Goal: Task Accomplishment & Management: Use online tool/utility

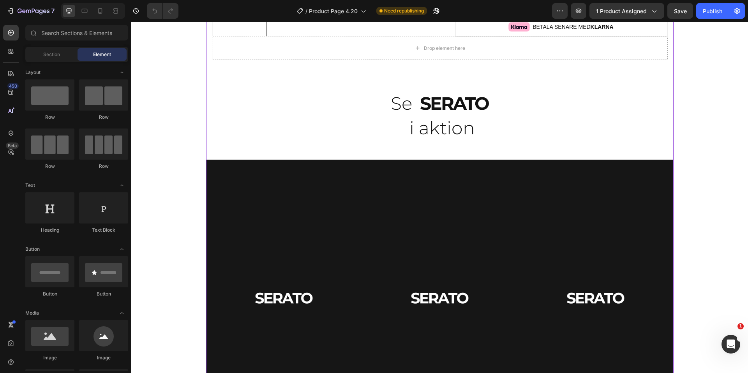
scroll to position [566, 0]
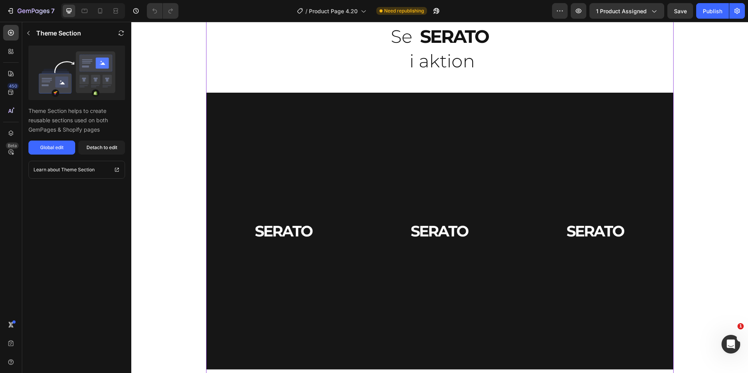
click at [423, 189] on video at bounding box center [440, 231] width 156 height 277
click at [107, 148] on div "Detach to edit" at bounding box center [101, 147] width 31 height 7
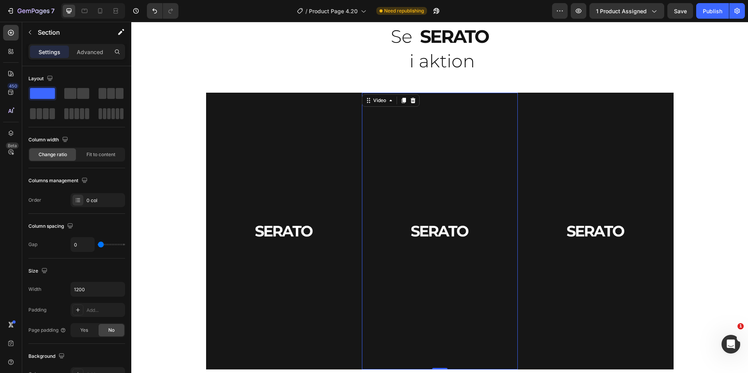
click at [465, 210] on video at bounding box center [440, 231] width 156 height 277
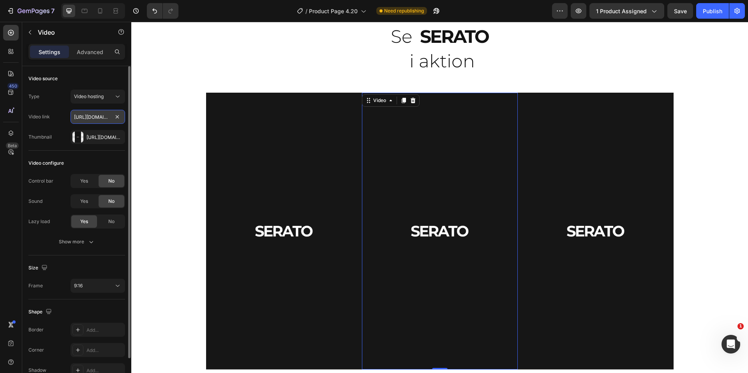
click at [95, 116] on input "[URL][DOMAIN_NAME]" at bounding box center [97, 117] width 55 height 14
paste input "23903dcd76a746a7b8a468ef0783498f"
type input "[URL][DOMAIN_NAME]"
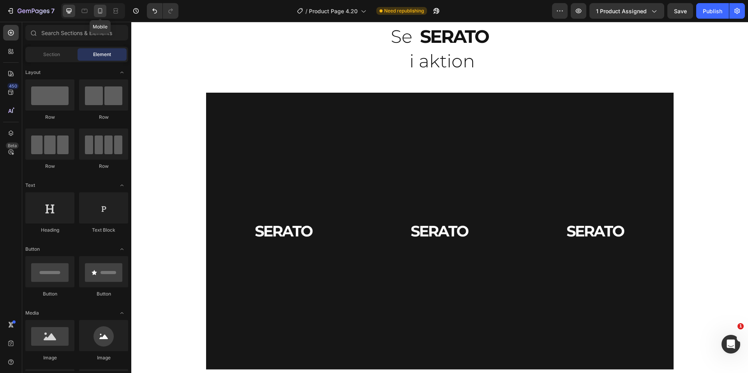
click at [101, 9] on icon at bounding box center [100, 10] width 4 height 5
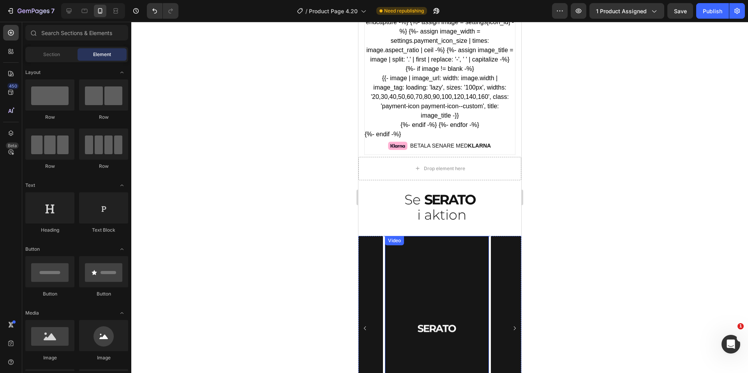
scroll to position [655, 0]
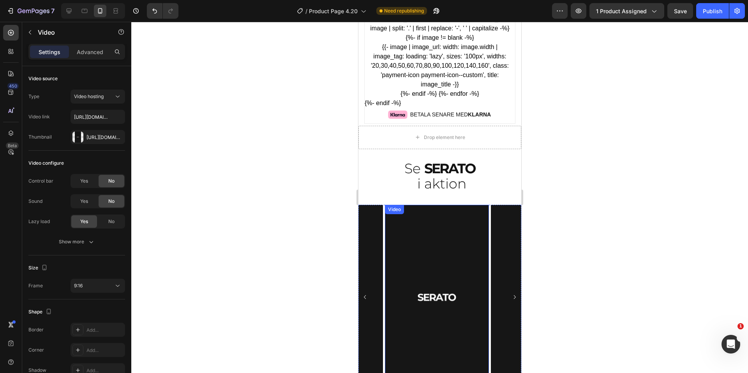
click at [428, 274] on video at bounding box center [436, 297] width 104 height 185
click at [91, 115] on input "[URL][DOMAIN_NAME]" at bounding box center [97, 117] width 55 height 14
click at [204, 140] on div at bounding box center [439, 197] width 616 height 351
click at [430, 257] on video at bounding box center [436, 297] width 104 height 185
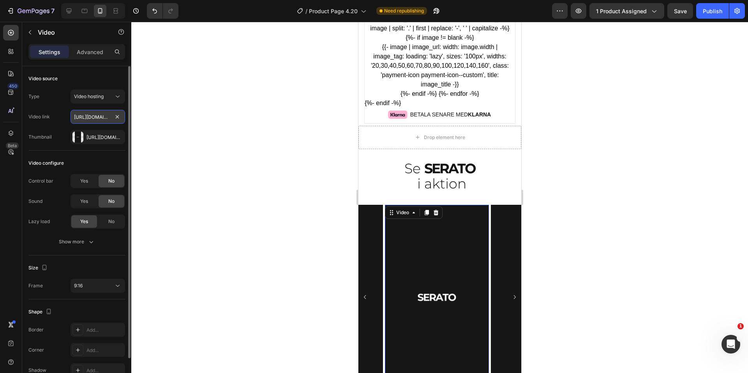
click at [96, 119] on input "[URL][DOMAIN_NAME]" at bounding box center [97, 117] width 55 height 14
click at [60, 116] on div "Video link [URL][DOMAIN_NAME]" at bounding box center [76, 117] width 97 height 14
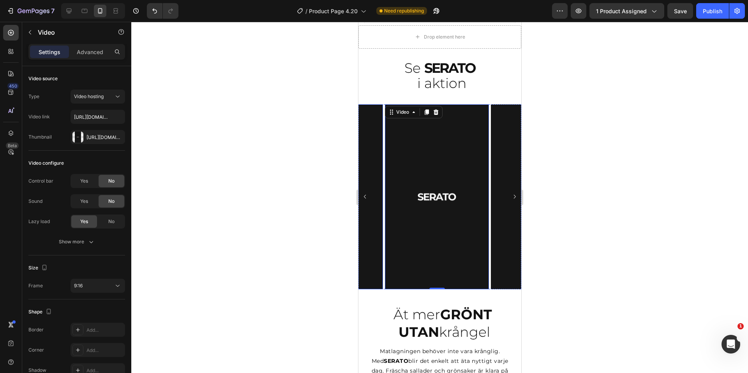
scroll to position [762, 0]
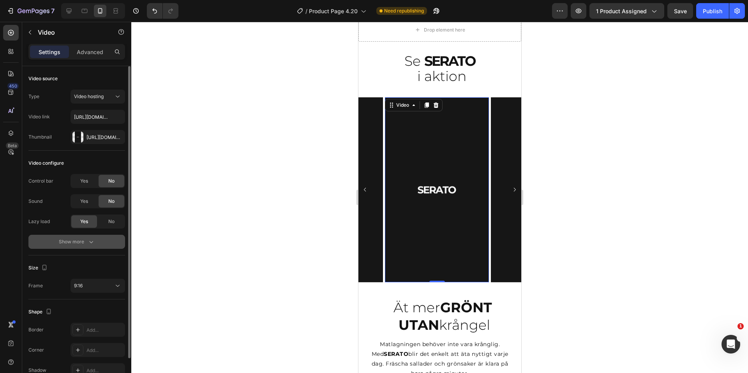
click at [79, 239] on div "Show more" at bounding box center [77, 242] width 36 height 8
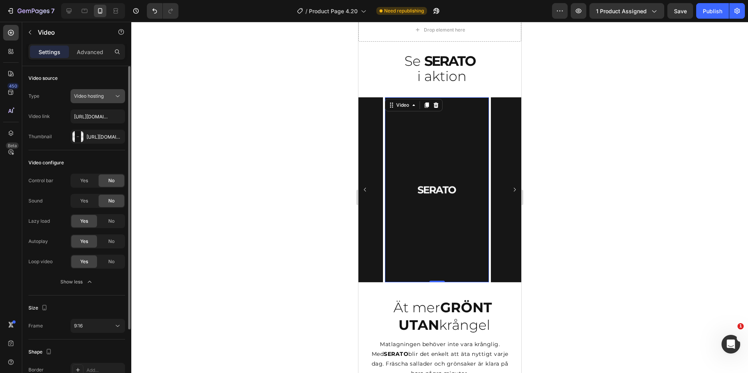
click at [83, 102] on button "Video hosting" at bounding box center [97, 96] width 55 height 14
click at [46, 104] on div "Type Video hosting Video link [URL][DOMAIN_NAME] Thumbnail [URL][DOMAIN_NAME]" at bounding box center [76, 116] width 97 height 55
click at [97, 118] on input "[URL][DOMAIN_NAME]" at bounding box center [97, 116] width 55 height 14
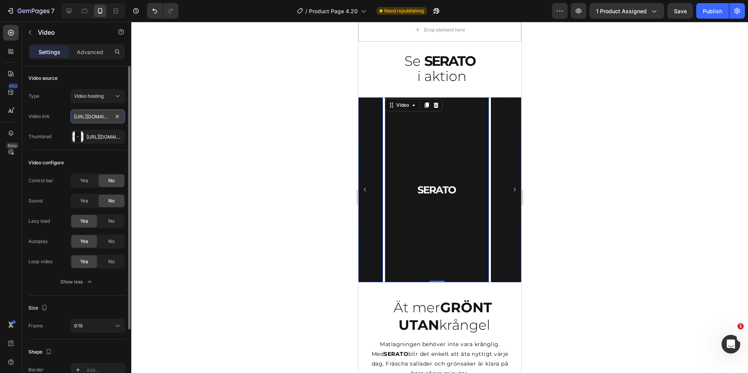
click at [97, 118] on input "[URL][DOMAIN_NAME]" at bounding box center [97, 116] width 55 height 14
click at [95, 118] on input "[URL][DOMAIN_NAME]" at bounding box center [97, 116] width 55 height 14
drag, startPoint x: 79, startPoint y: 116, endPoint x: 132, endPoint y: 118, distance: 52.6
click at [132, 0] on div "7 Version history / Product Page 4.20 Need republishing Preview 1 product assig…" at bounding box center [374, 0] width 748 height 0
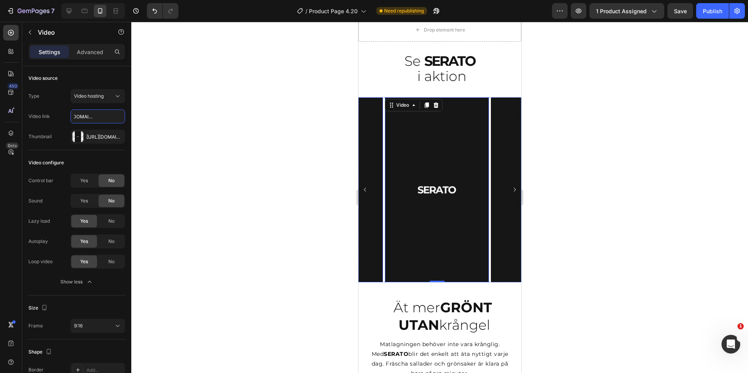
scroll to position [0, 0]
click at [89, 118] on input "[URL][DOMAIN_NAME]" at bounding box center [97, 116] width 55 height 14
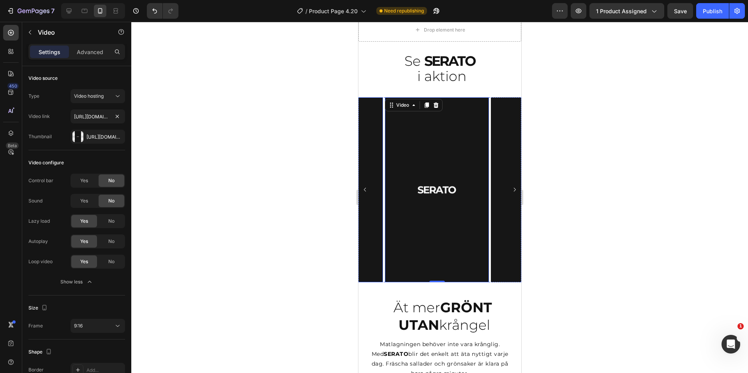
click at [218, 117] on div at bounding box center [439, 197] width 616 height 351
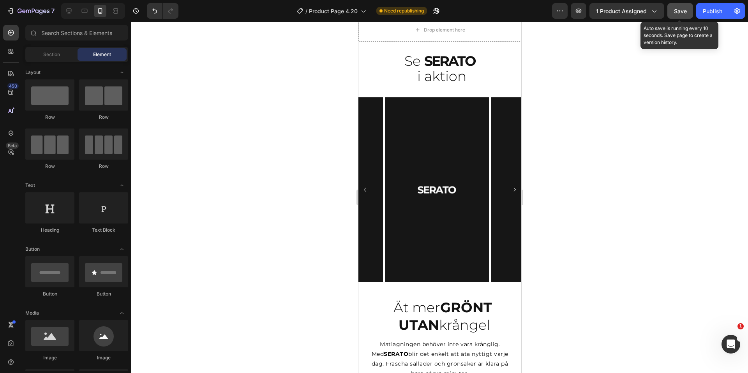
click at [679, 9] on span "Save" at bounding box center [680, 11] width 13 height 7
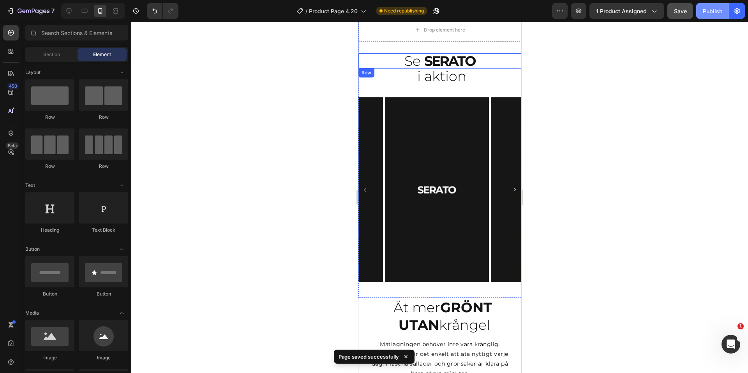
click at [706, 11] on div "Publish" at bounding box center [711, 11] width 19 height 8
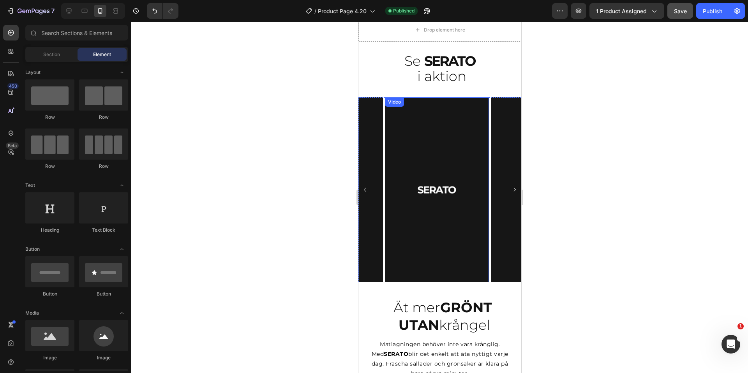
click at [427, 201] on video at bounding box center [436, 189] width 104 height 185
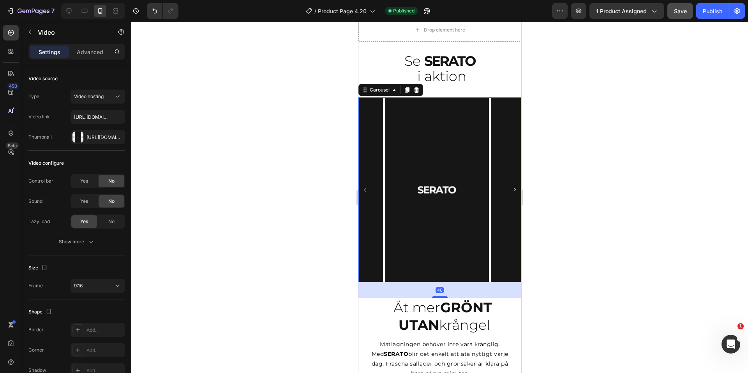
click at [513, 188] on icon "Carousel Next Arrow" at bounding box center [514, 190] width 2 height 4
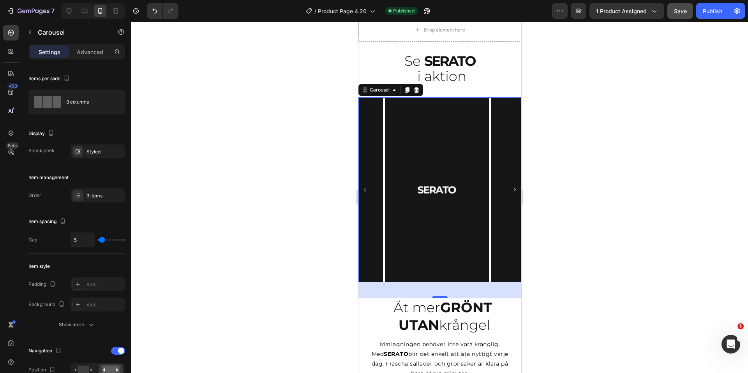
click at [364, 187] on icon "Carousel Back Arrow" at bounding box center [364, 189] width 5 height 5
click at [435, 162] on video at bounding box center [436, 189] width 104 height 185
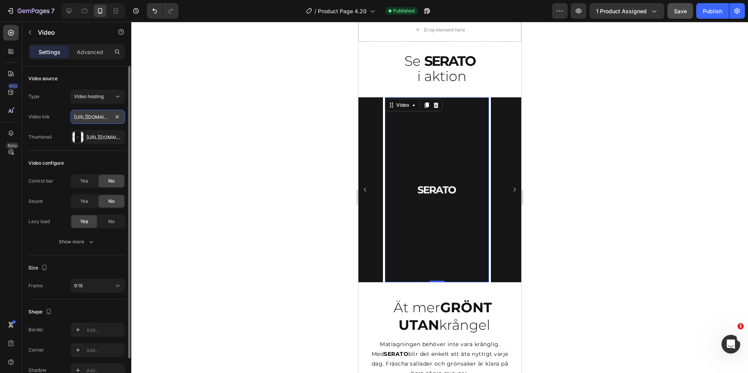
click at [93, 119] on input "[URL][DOMAIN_NAME]" at bounding box center [97, 117] width 55 height 14
paste input "4cc15c98735442e99b8ca85d9dc402b4"
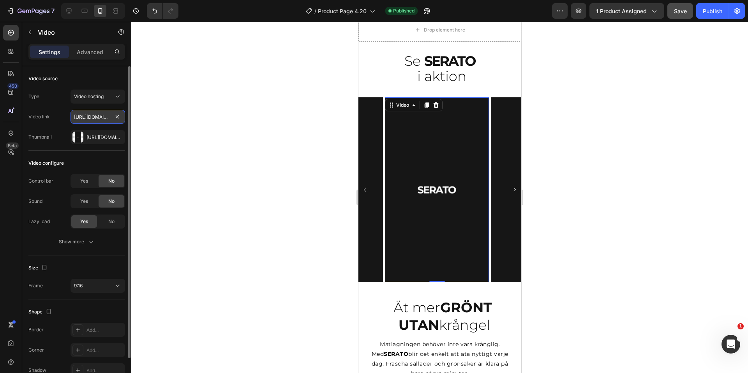
scroll to position [0, 149]
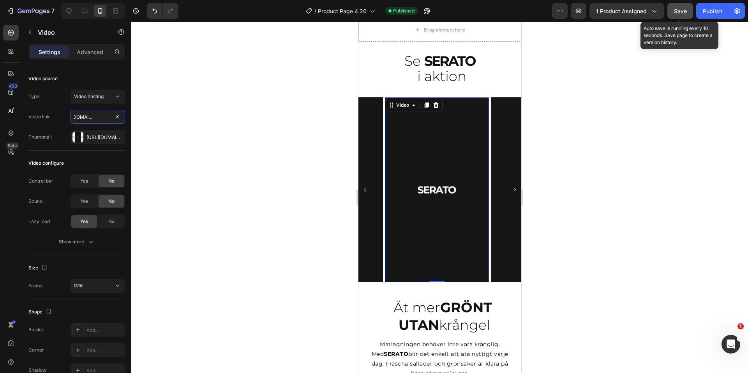
type input "[URL][DOMAIN_NAME]"
click at [683, 5] on button "Save" at bounding box center [680, 11] width 26 height 16
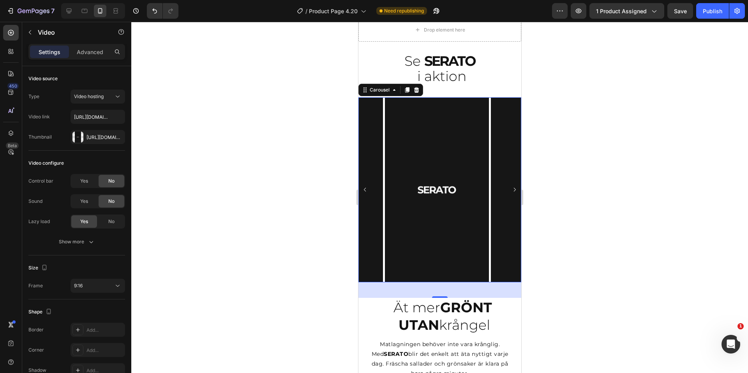
click at [511, 187] on icon "Carousel Next Arrow" at bounding box center [513, 189] width 5 height 5
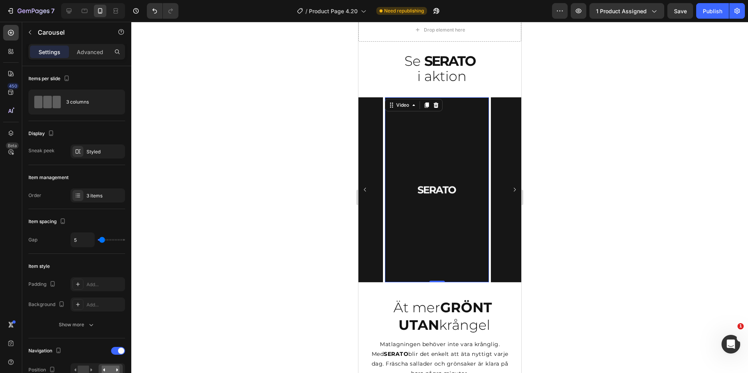
click at [432, 158] on video at bounding box center [436, 189] width 104 height 185
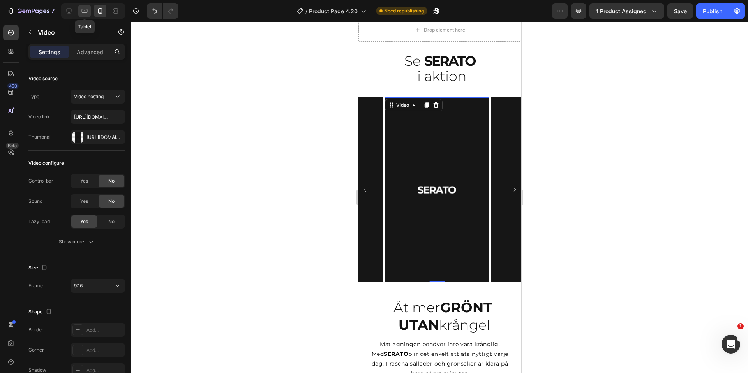
click at [88, 13] on icon at bounding box center [85, 11] width 8 height 8
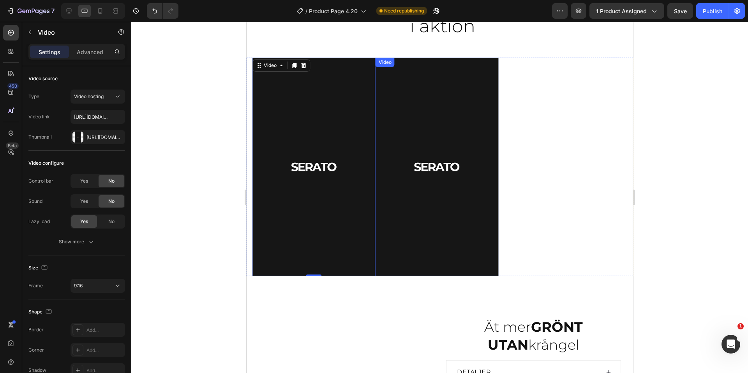
scroll to position [558, 0]
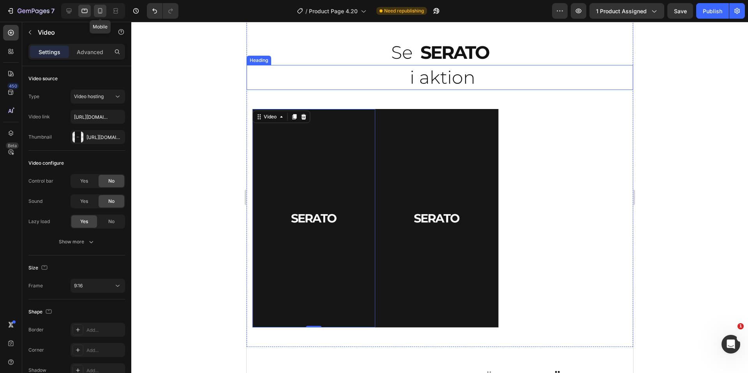
click at [103, 9] on icon at bounding box center [100, 11] width 8 height 8
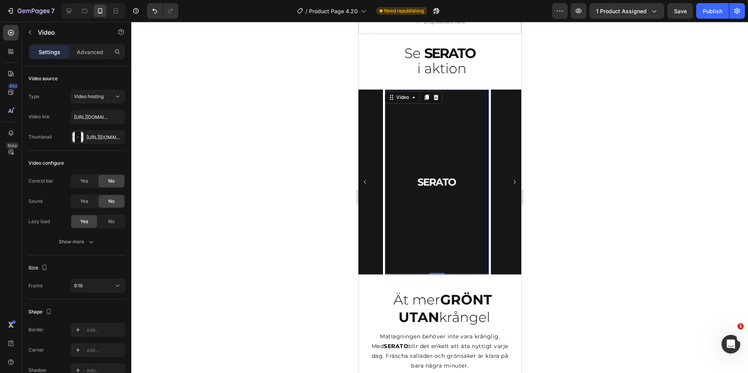
scroll to position [794, 0]
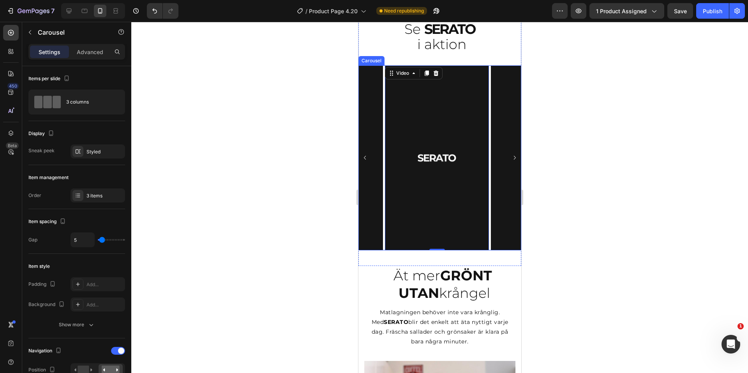
click at [511, 155] on icon "Carousel Next Arrow" at bounding box center [513, 157] width 5 height 5
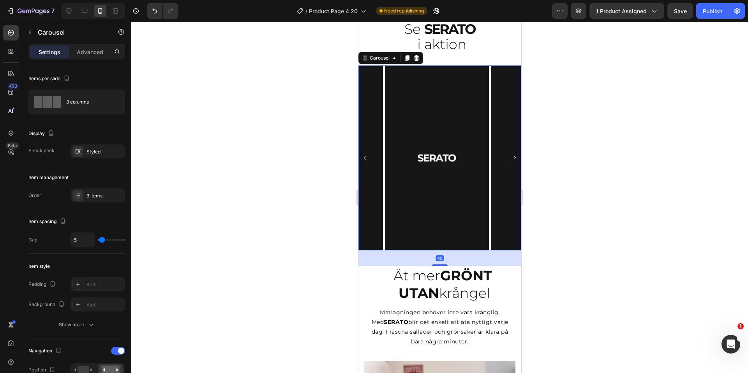
click at [364, 155] on icon "Carousel Back Arrow" at bounding box center [364, 157] width 5 height 5
click at [82, 11] on icon at bounding box center [85, 11] width 6 height 4
type input "0"
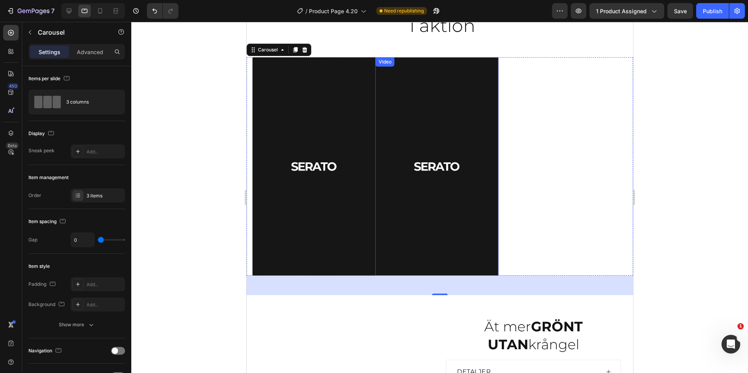
scroll to position [608, 0]
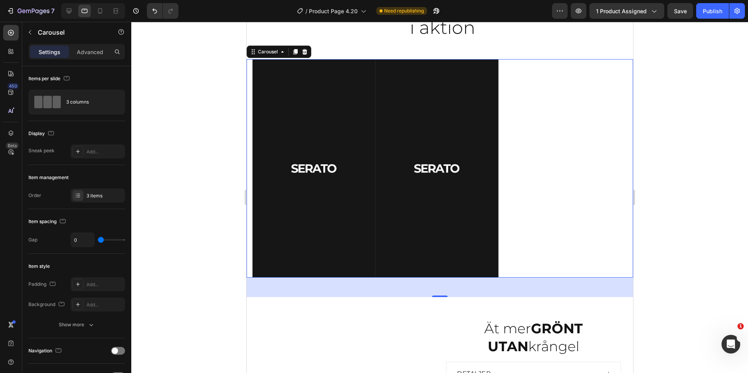
click at [543, 139] on div "Video Video Video" at bounding box center [439, 168] width 375 height 218
click at [100, 11] on icon at bounding box center [100, 11] width 8 height 8
type input "5"
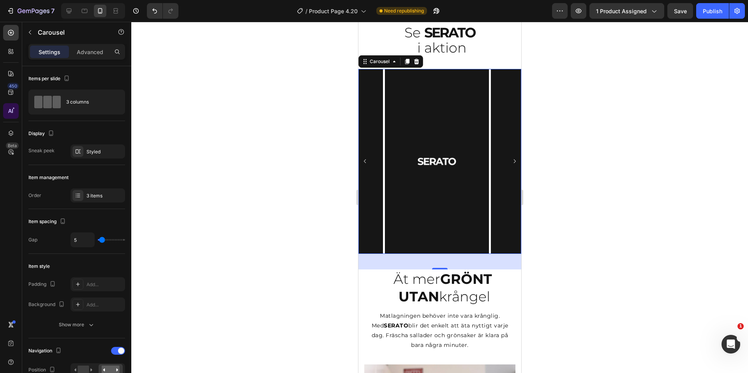
scroll to position [782, 0]
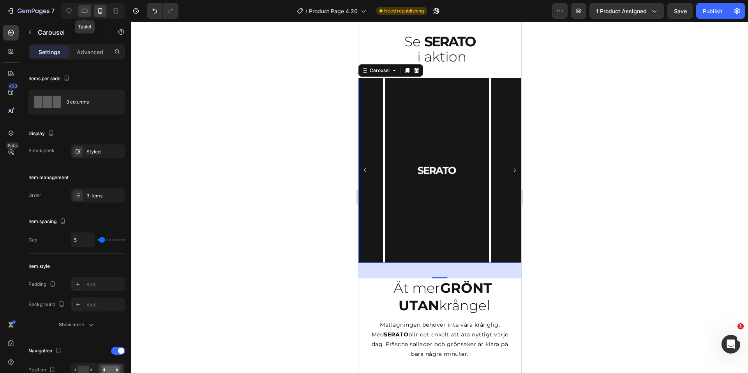
click at [86, 10] on icon at bounding box center [85, 11] width 8 height 8
type input "0"
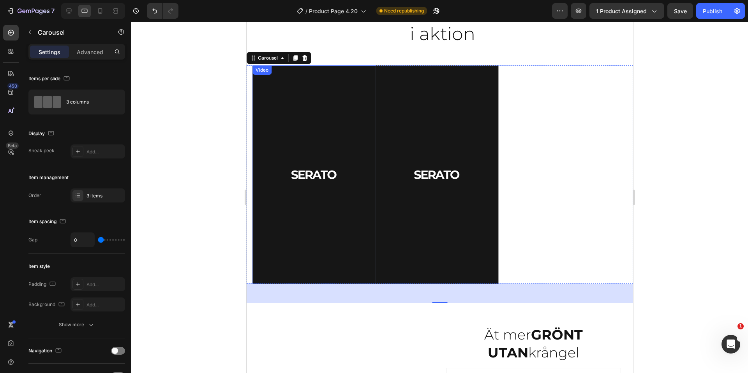
scroll to position [618, 0]
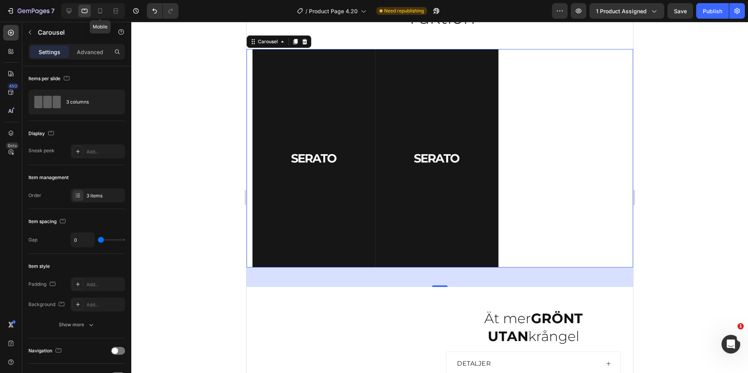
drag, startPoint x: 102, startPoint y: 7, endPoint x: 127, endPoint y: 18, distance: 27.4
click at [102, 7] on icon at bounding box center [100, 11] width 8 height 8
type input "5"
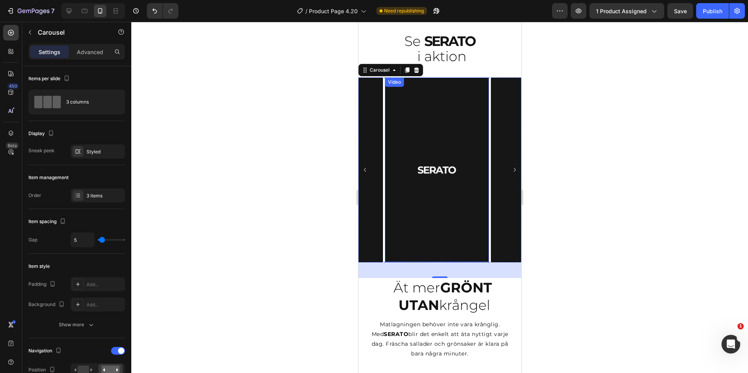
scroll to position [794, 0]
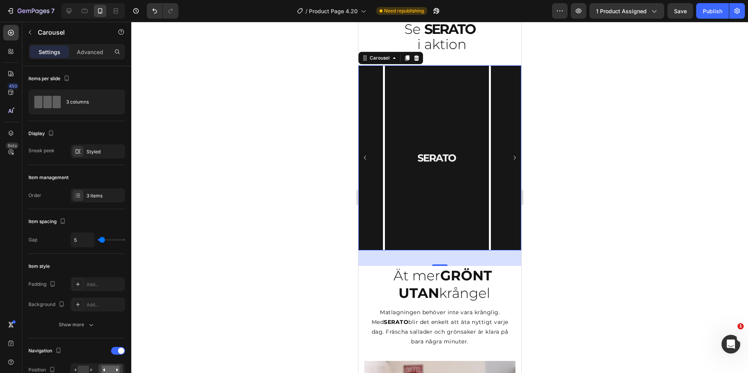
click at [511, 155] on icon "Carousel Next Arrow" at bounding box center [513, 157] width 5 height 5
click at [364, 155] on icon "Carousel Back Arrow" at bounding box center [364, 157] width 5 height 5
click at [368, 153] on button "Carousel Back Arrow" at bounding box center [364, 157] width 9 height 9
click at [366, 155] on icon "Carousel Back Arrow" at bounding box center [364, 157] width 5 height 5
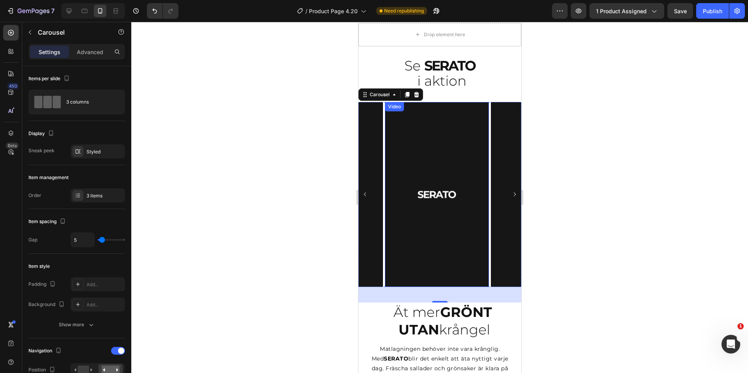
scroll to position [756, 0]
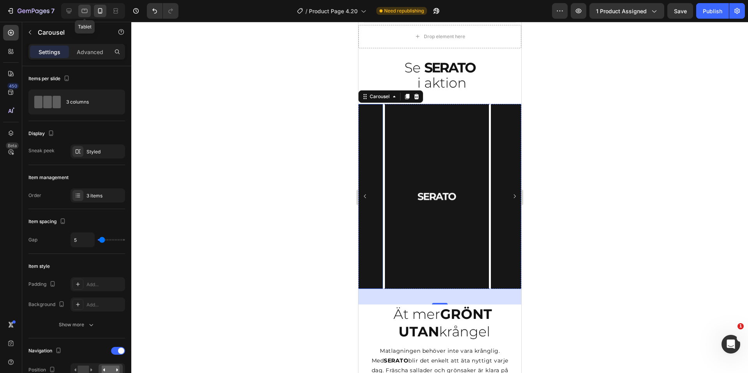
click at [84, 9] on icon at bounding box center [85, 11] width 8 height 8
type input "0"
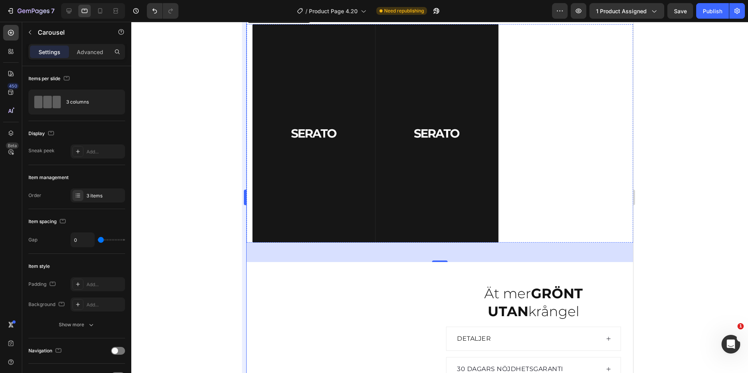
scroll to position [618, 0]
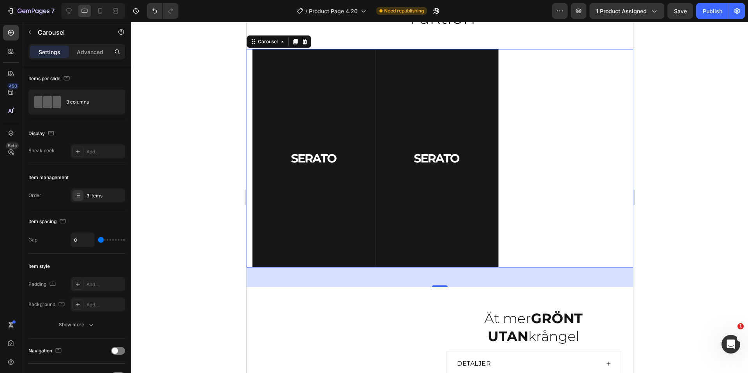
click at [550, 137] on div "Video Video Video" at bounding box center [439, 158] width 375 height 218
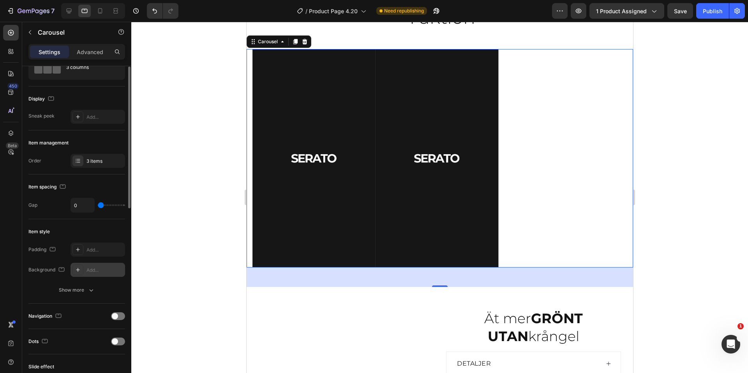
scroll to position [0, 0]
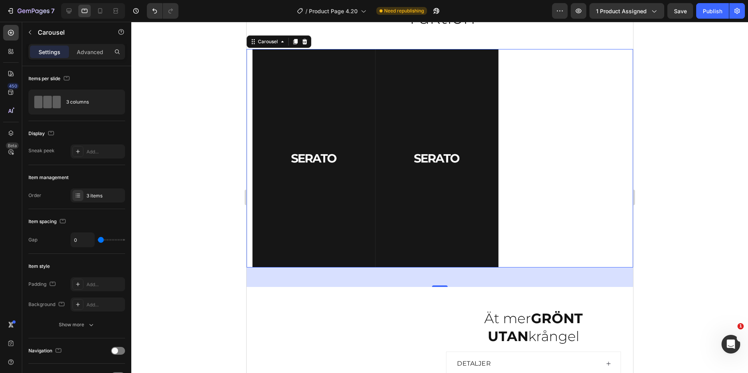
click at [569, 140] on div "Video Video Video" at bounding box center [439, 158] width 375 height 218
click at [536, 155] on div "Video Video Video" at bounding box center [439, 158] width 375 height 218
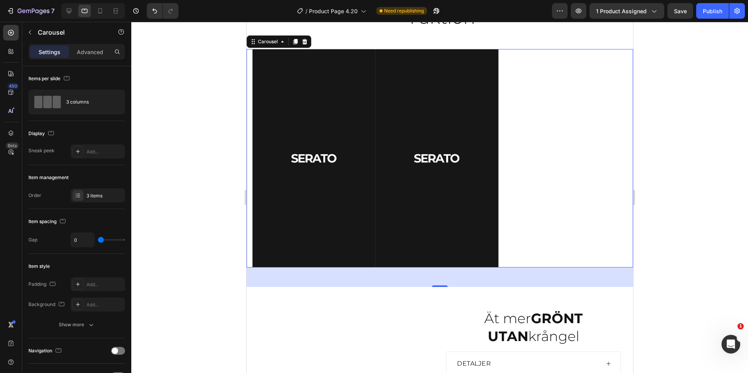
click at [540, 155] on div "Video Video Video" at bounding box center [439, 158] width 375 height 218
click at [104, 114] on div "3 columns" at bounding box center [76, 102] width 97 height 25
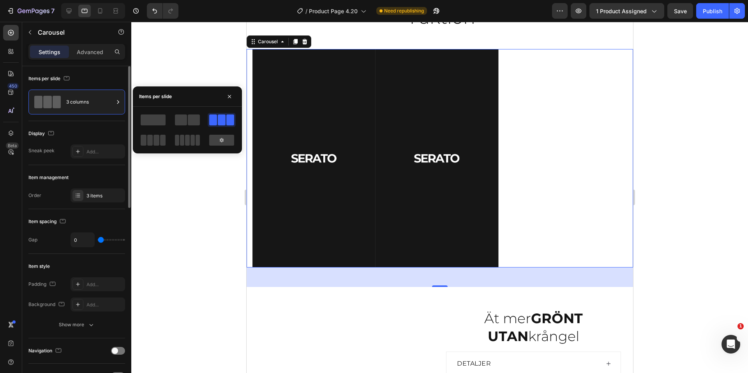
click at [106, 338] on div "Display Sneak peek Add..." at bounding box center [76, 350] width 97 height 25
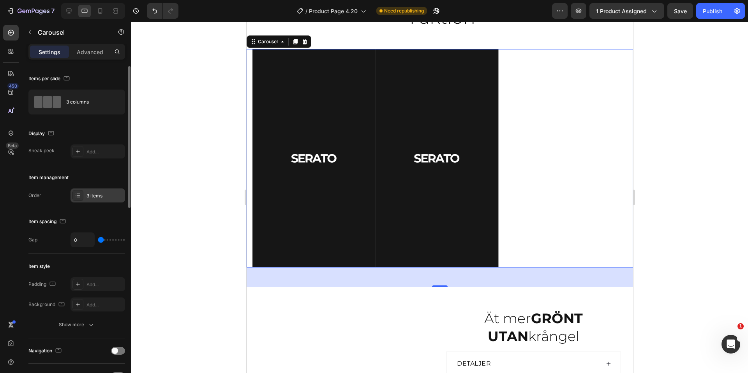
click at [83, 197] on div at bounding box center [77, 195] width 11 height 11
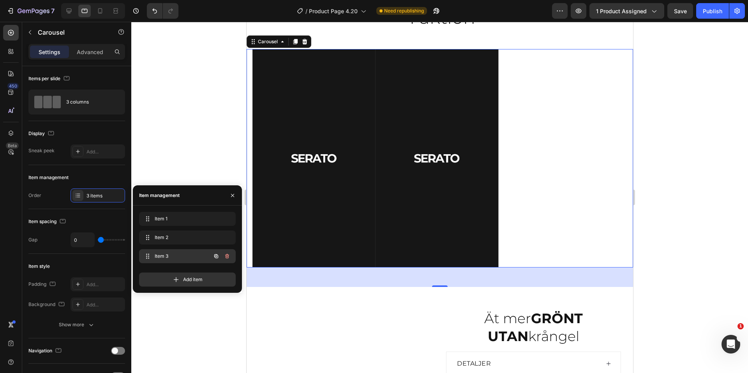
click at [165, 257] on span "Item 3" at bounding box center [177, 256] width 44 height 7
click at [164, 255] on span "Item 3" at bounding box center [177, 256] width 44 height 7
click at [164, 255] on span "Item 3" at bounding box center [182, 256] width 58 height 7
click at [164, 219] on span "Item 1" at bounding box center [182, 218] width 58 height 7
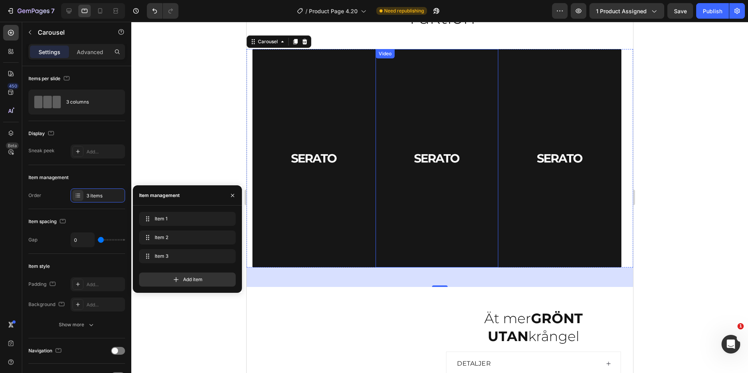
click at [437, 149] on video at bounding box center [436, 158] width 123 height 218
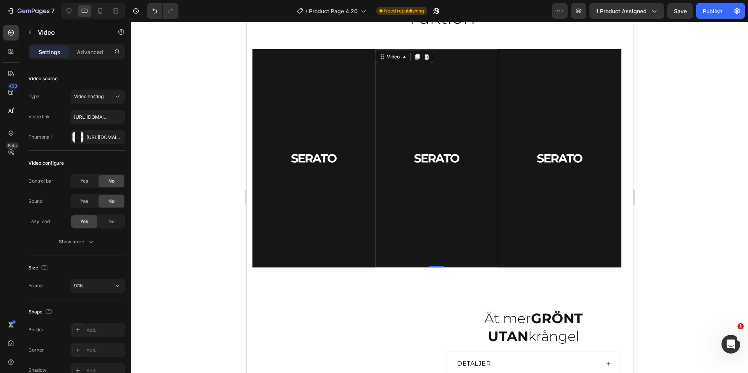
click at [428, 109] on video at bounding box center [436, 158] width 123 height 218
click at [95, 120] on input "[URL][DOMAIN_NAME]" at bounding box center [97, 117] width 55 height 14
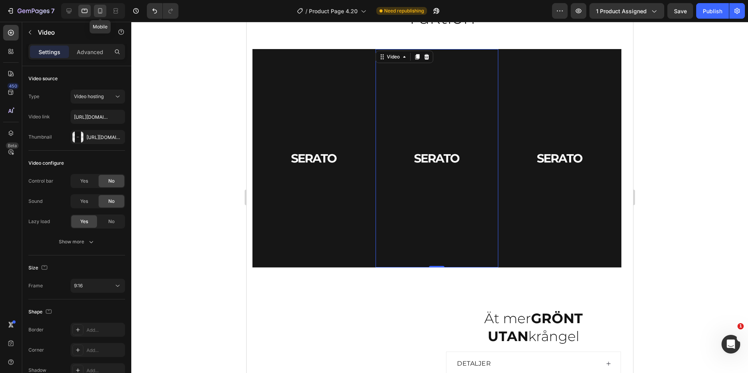
click at [96, 10] on icon at bounding box center [100, 11] width 8 height 8
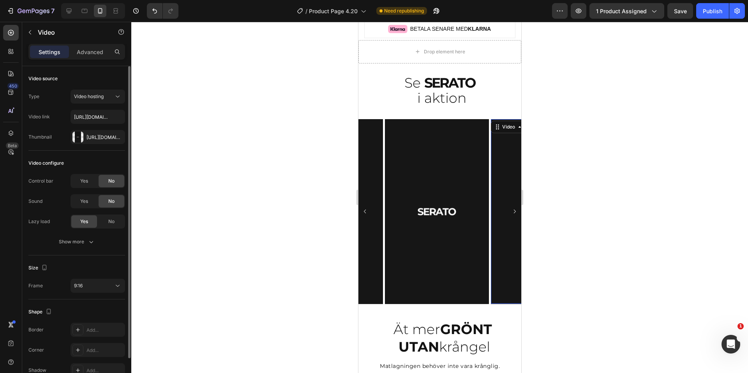
scroll to position [794, 0]
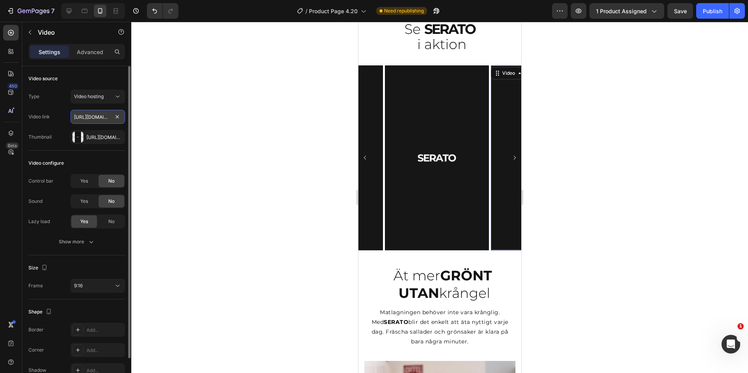
click at [96, 119] on input "[URL][DOMAIN_NAME]" at bounding box center [97, 117] width 55 height 14
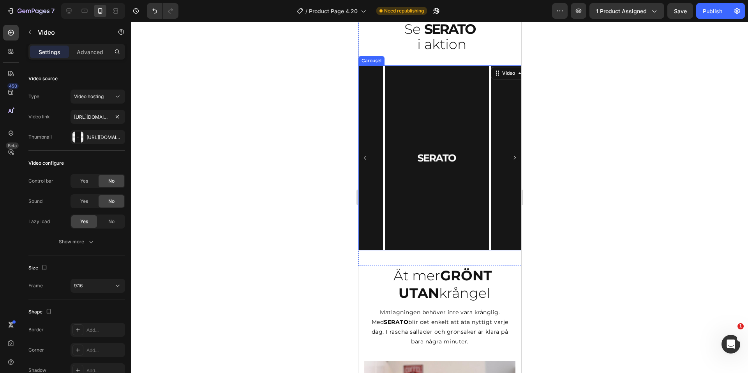
click at [511, 155] on icon "Carousel Next Arrow" at bounding box center [513, 157] width 5 height 5
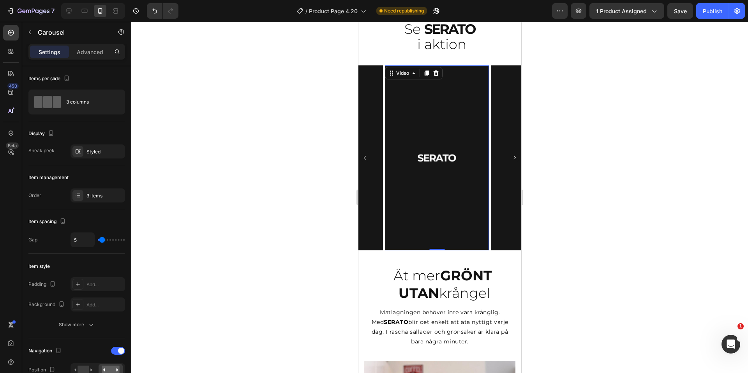
click at [445, 131] on video at bounding box center [436, 157] width 104 height 185
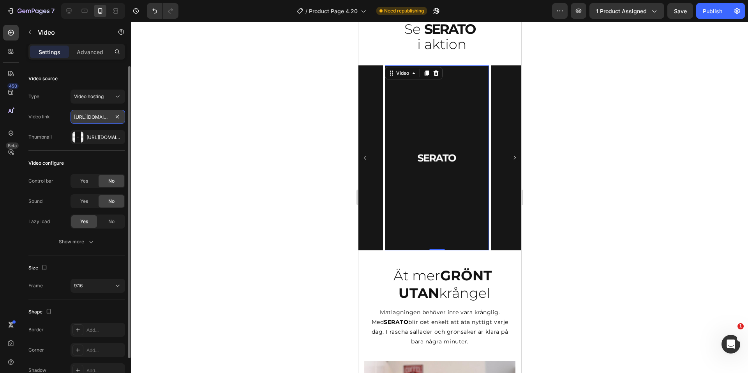
click at [89, 116] on input "[URL][DOMAIN_NAME]" at bounding box center [97, 117] width 55 height 14
click at [176, 128] on div at bounding box center [439, 197] width 616 height 351
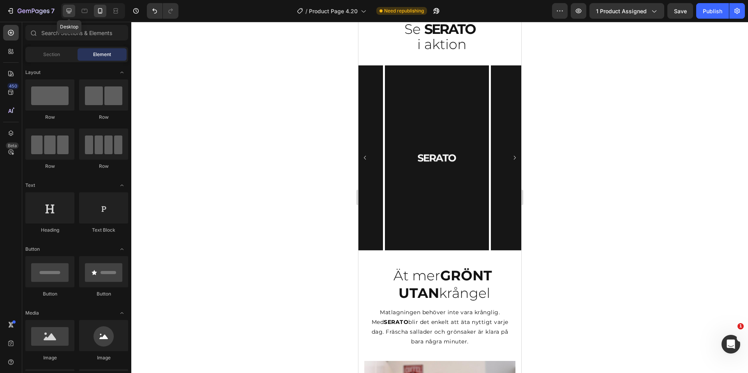
click at [66, 7] on icon at bounding box center [69, 11] width 8 height 8
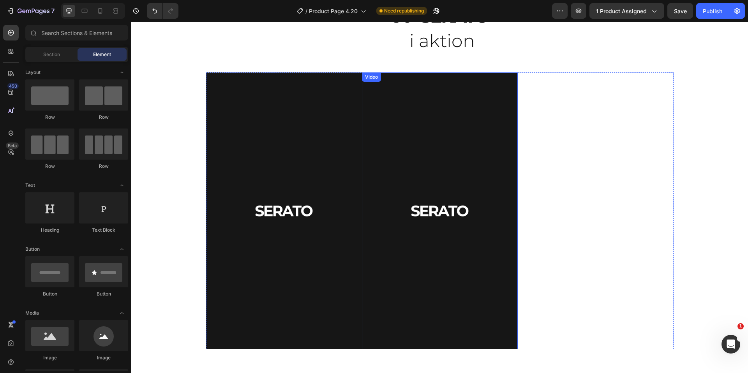
scroll to position [586, 0]
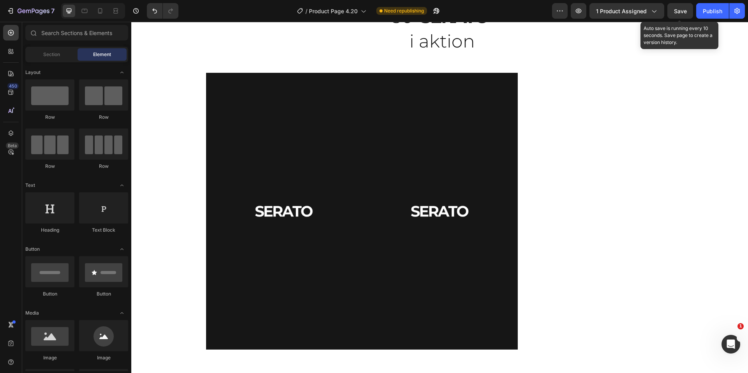
click at [681, 13] on span "Save" at bounding box center [680, 11] width 13 height 7
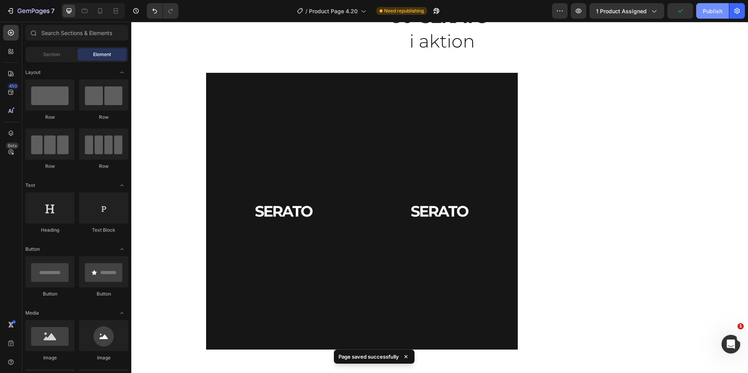
click at [713, 11] on div "Publish" at bounding box center [711, 11] width 19 height 8
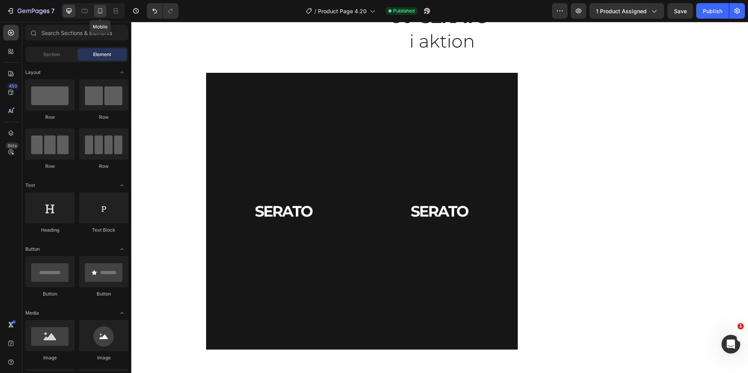
click at [102, 14] on icon at bounding box center [100, 11] width 8 height 8
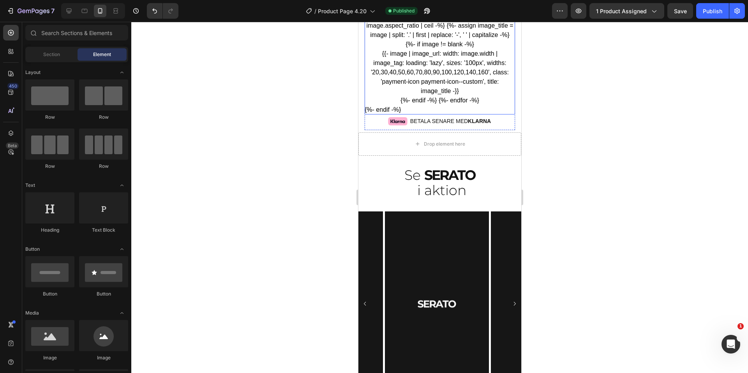
scroll to position [673, 0]
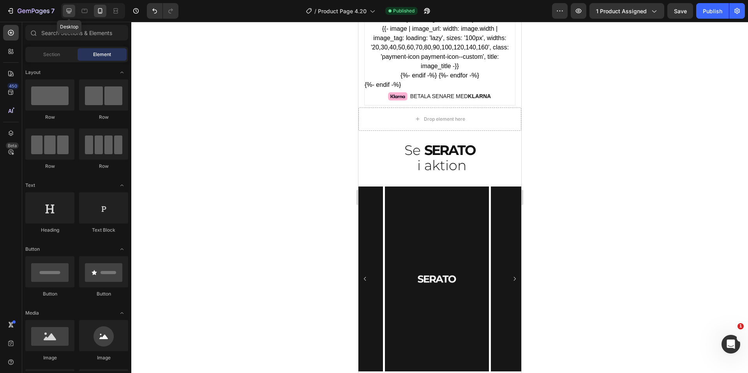
click at [72, 13] on icon at bounding box center [69, 11] width 8 height 8
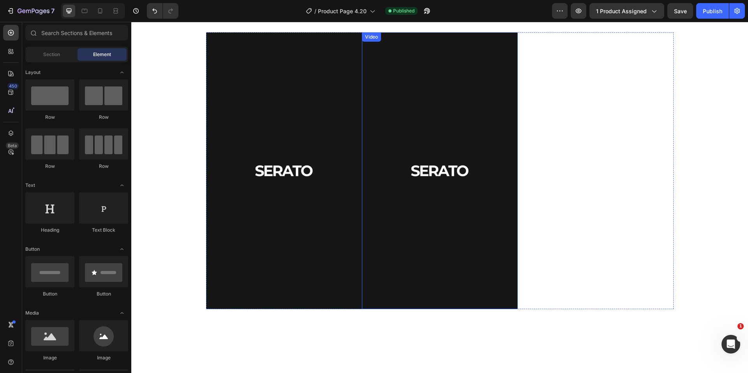
scroll to position [579, 0]
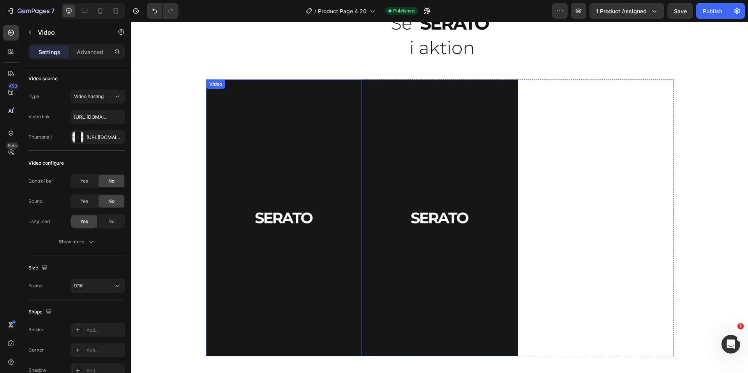
click at [290, 162] on video at bounding box center [284, 217] width 156 height 277
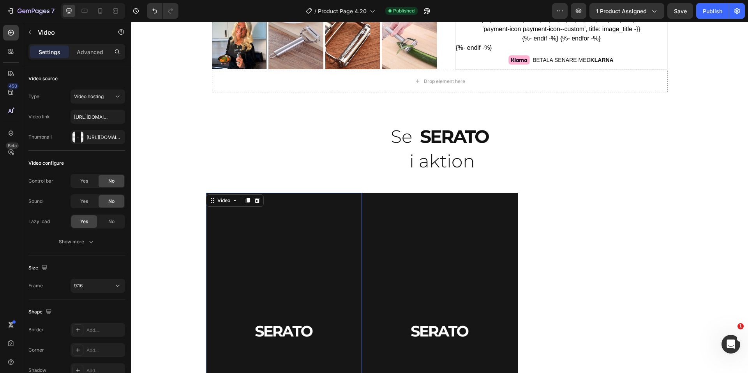
scroll to position [467, 0]
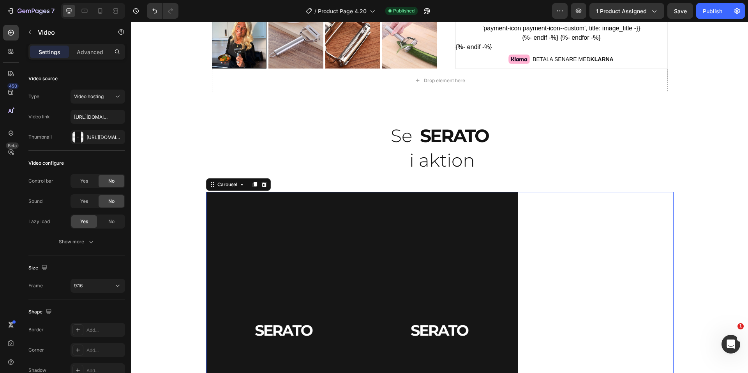
click at [548, 218] on div "Video Video Video" at bounding box center [439, 330] width 467 height 277
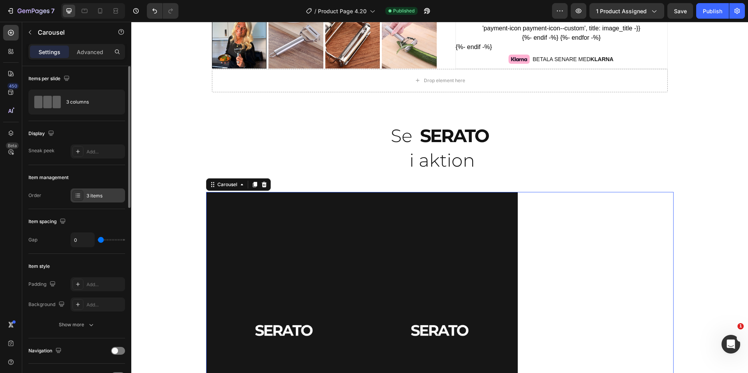
click at [97, 199] on div "3 items" at bounding box center [97, 195] width 55 height 14
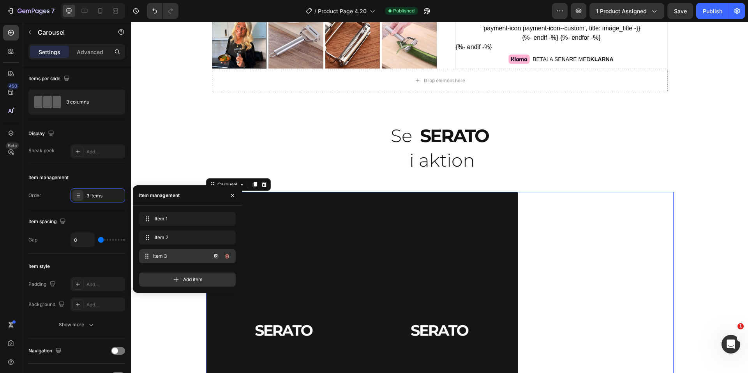
click at [171, 250] on div "Item 3 Item 3" at bounding box center [187, 256] width 97 height 14
click at [173, 241] on span "Item 2" at bounding box center [177, 237] width 44 height 7
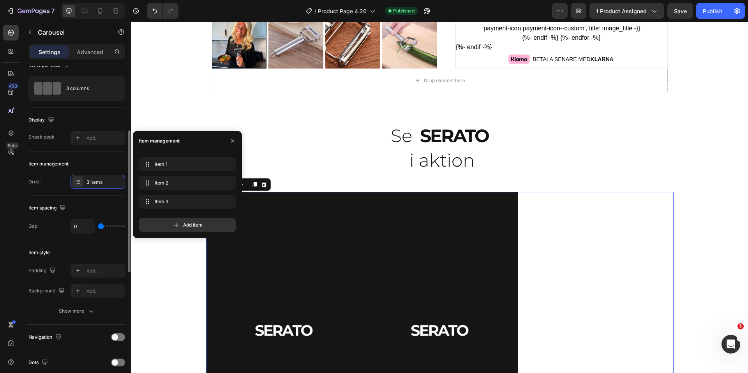
scroll to position [108, 0]
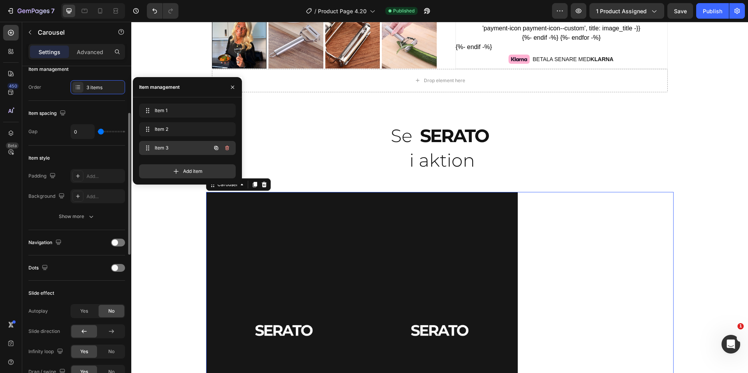
click at [165, 148] on span "Item 3" at bounding box center [177, 147] width 44 height 7
click at [159, 148] on span "Item 3" at bounding box center [177, 147] width 44 height 7
click at [159, 132] on span "Item 2" at bounding box center [177, 129] width 44 height 7
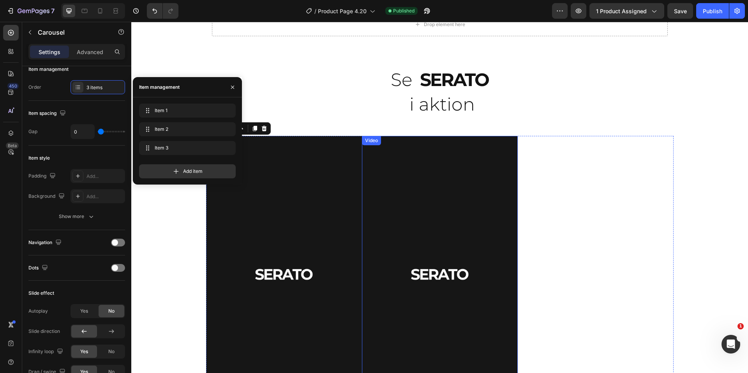
scroll to position [525, 0]
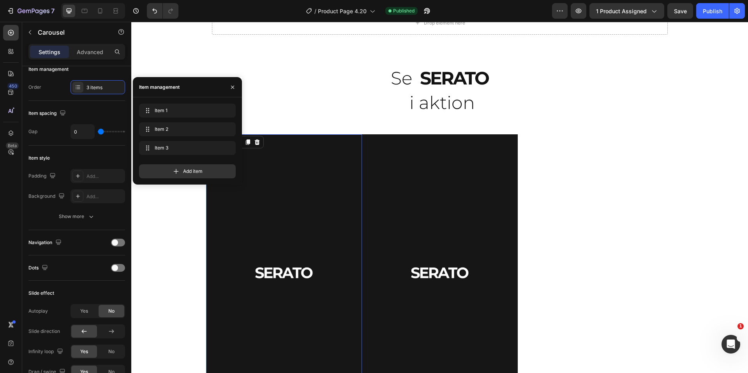
click at [295, 235] on video at bounding box center [284, 272] width 156 height 277
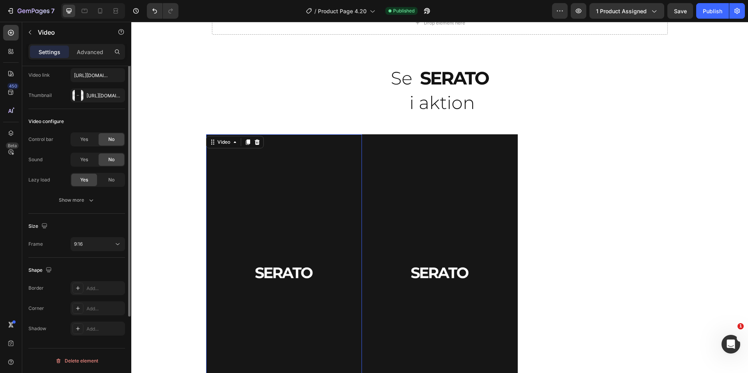
scroll to position [0, 0]
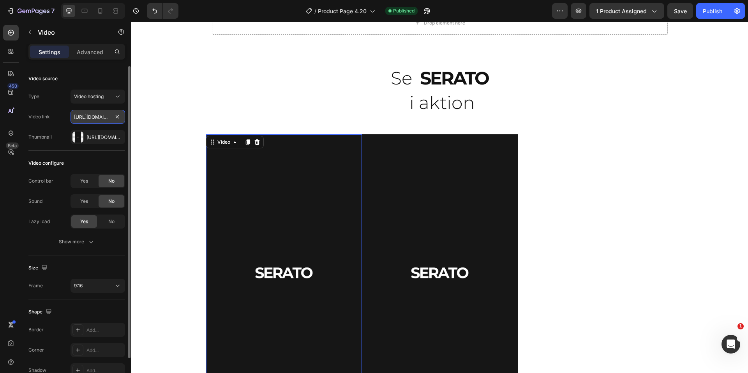
click at [97, 120] on input "[URL][DOMAIN_NAME]" at bounding box center [97, 117] width 55 height 14
click at [100, 119] on input "[URL][DOMAIN_NAME]" at bounding box center [97, 117] width 55 height 14
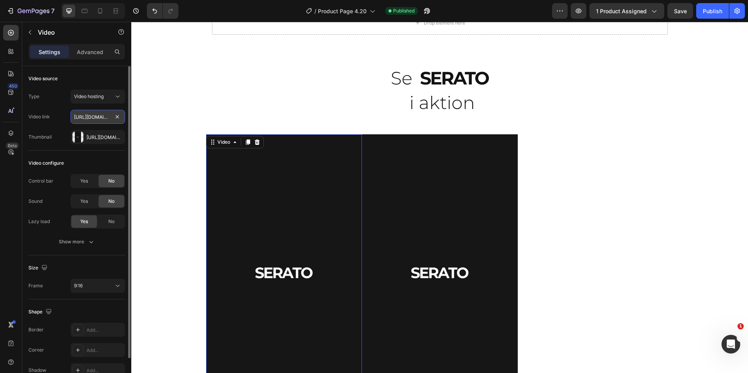
click at [100, 119] on input "[URL][DOMAIN_NAME]" at bounding box center [97, 117] width 55 height 14
click at [301, 197] on video at bounding box center [284, 272] width 156 height 277
click at [93, 117] on input "[URL][DOMAIN_NAME]" at bounding box center [97, 117] width 55 height 14
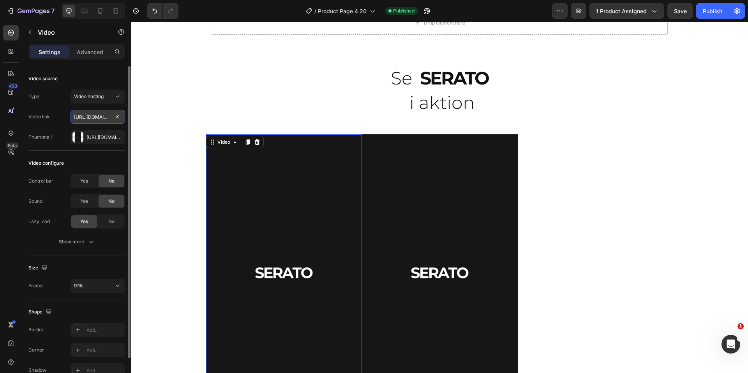
click at [93, 117] on input "[URL][DOMAIN_NAME]" at bounding box center [97, 117] width 55 height 14
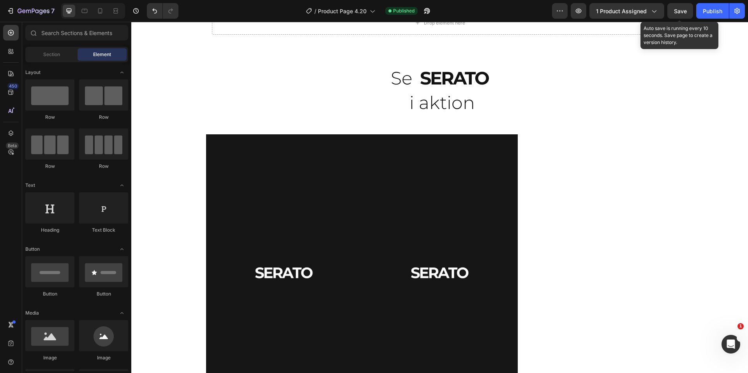
click at [679, 9] on span "Save" at bounding box center [680, 11] width 13 height 7
click at [710, 11] on div "Publish" at bounding box center [711, 11] width 19 height 8
